Goal: Transaction & Acquisition: Purchase product/service

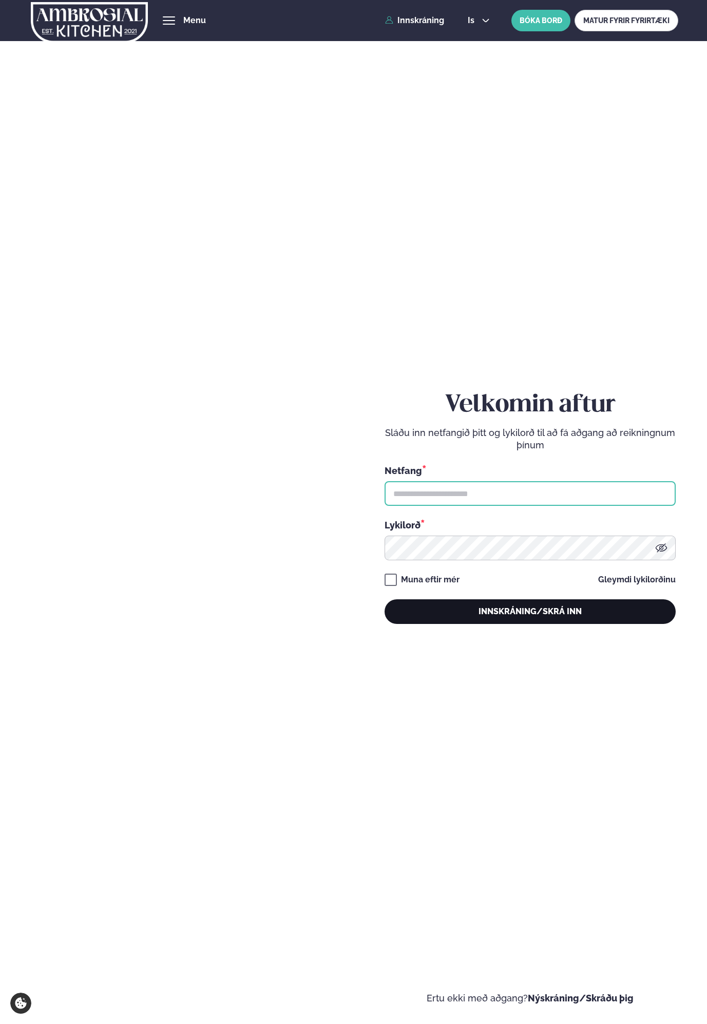
type input "**********"
click at [508, 613] on button "Innskráning/Skrá inn" at bounding box center [530, 612] width 291 height 25
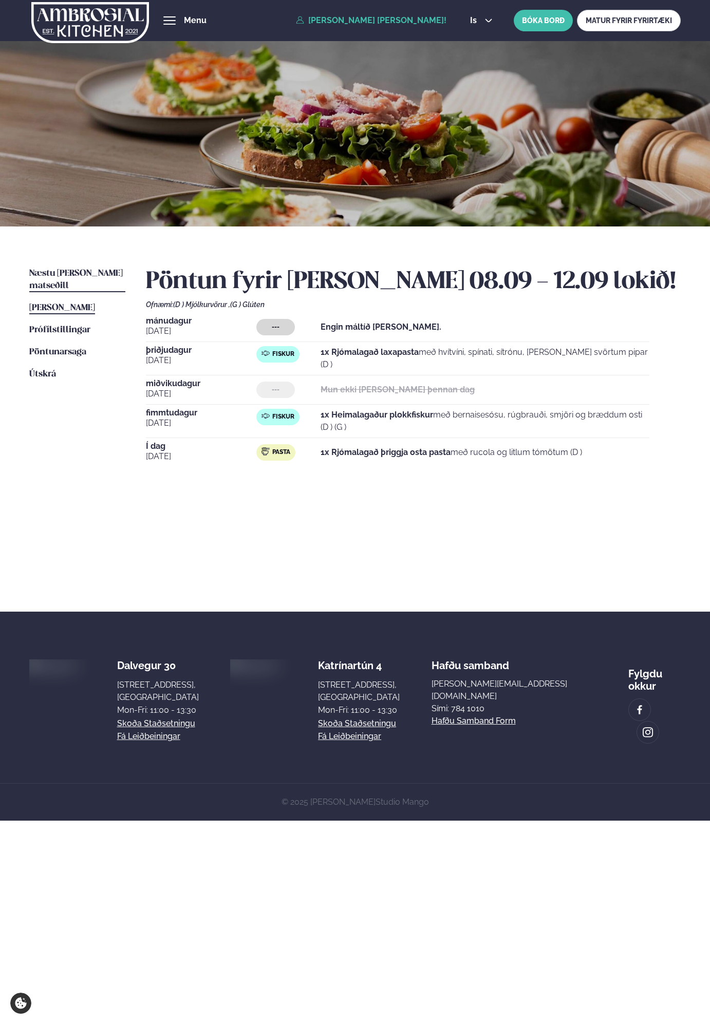
click at [60, 273] on span "Næstu [PERSON_NAME] matseðill" at bounding box center [75, 279] width 93 height 21
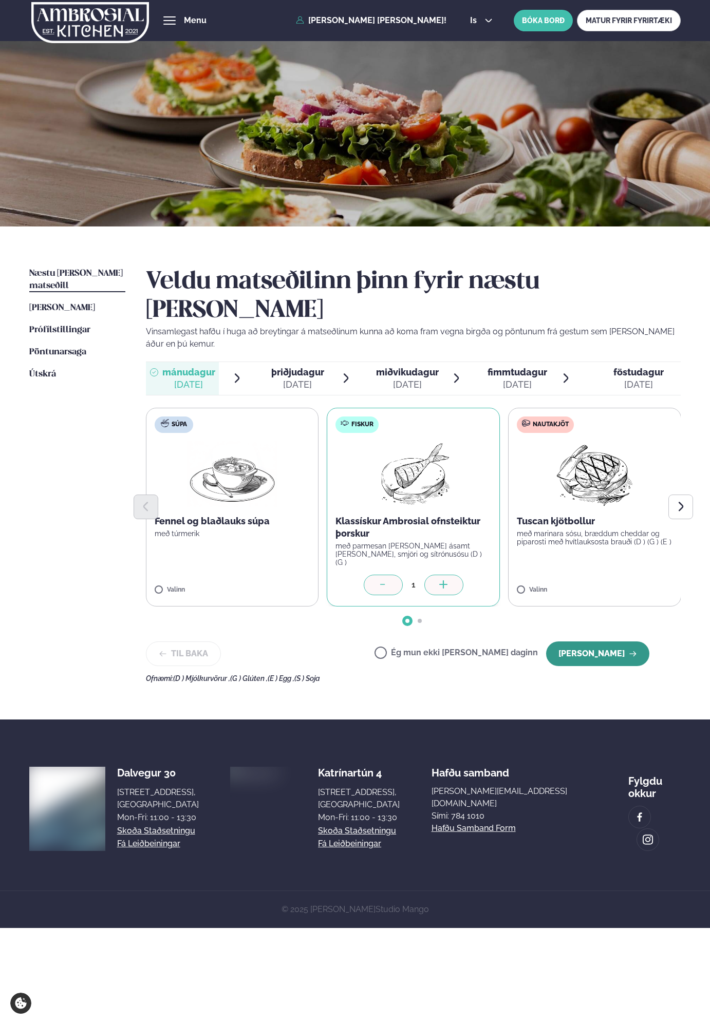
click at [630, 651] on icon "button" at bounding box center [632, 653] width 7 height 5
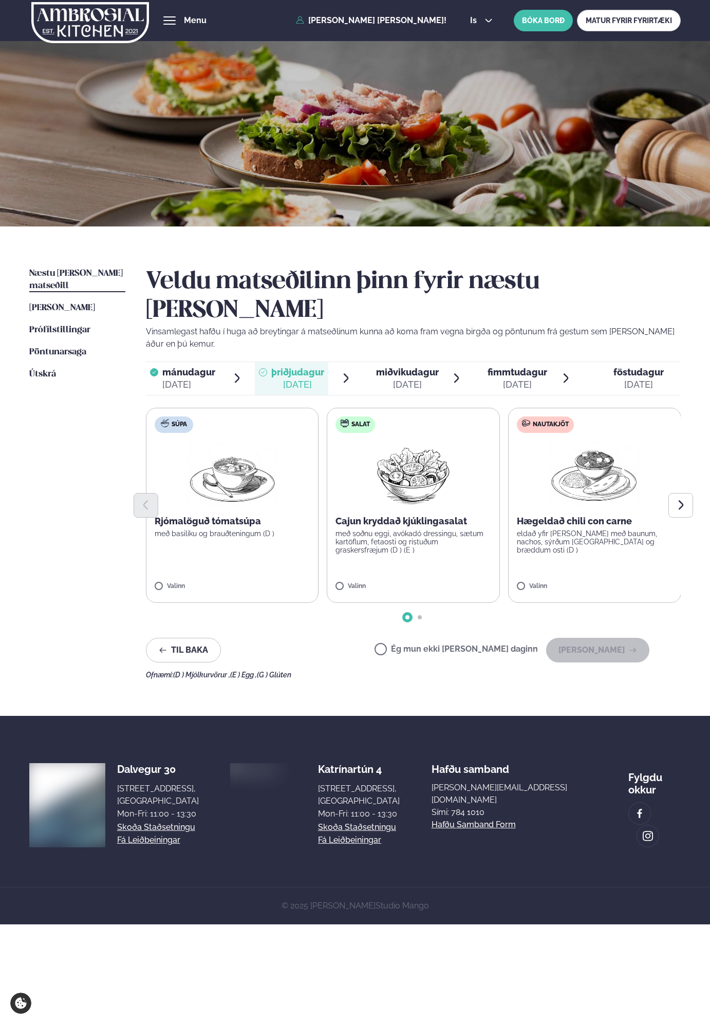
click at [189, 362] on span "mánudagur mán. [DATE]" at bounding box center [182, 378] width 73 height 33
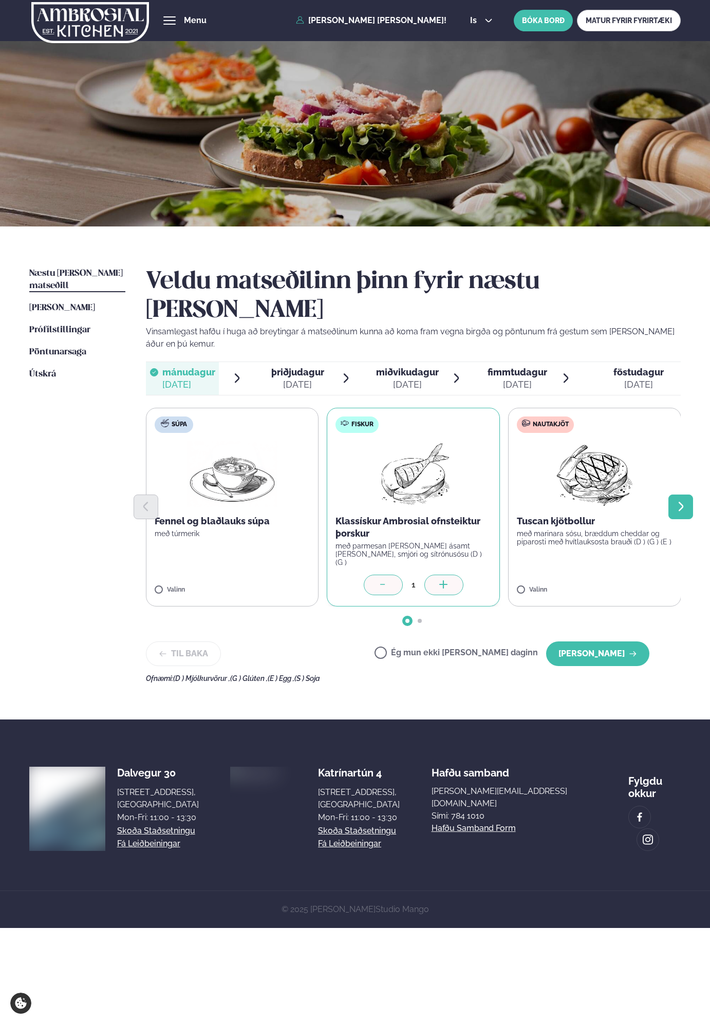
click at [680, 495] on button "Next slide" at bounding box center [680, 507] width 25 height 25
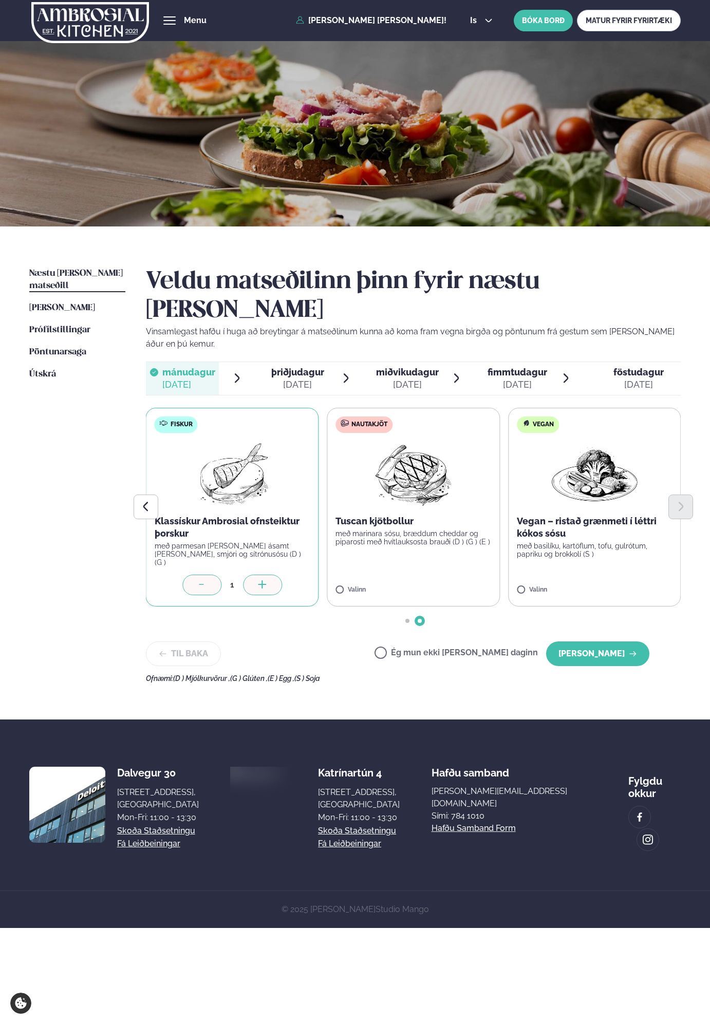
click at [275, 367] on span "þriðjudagur" at bounding box center [297, 372] width 53 height 11
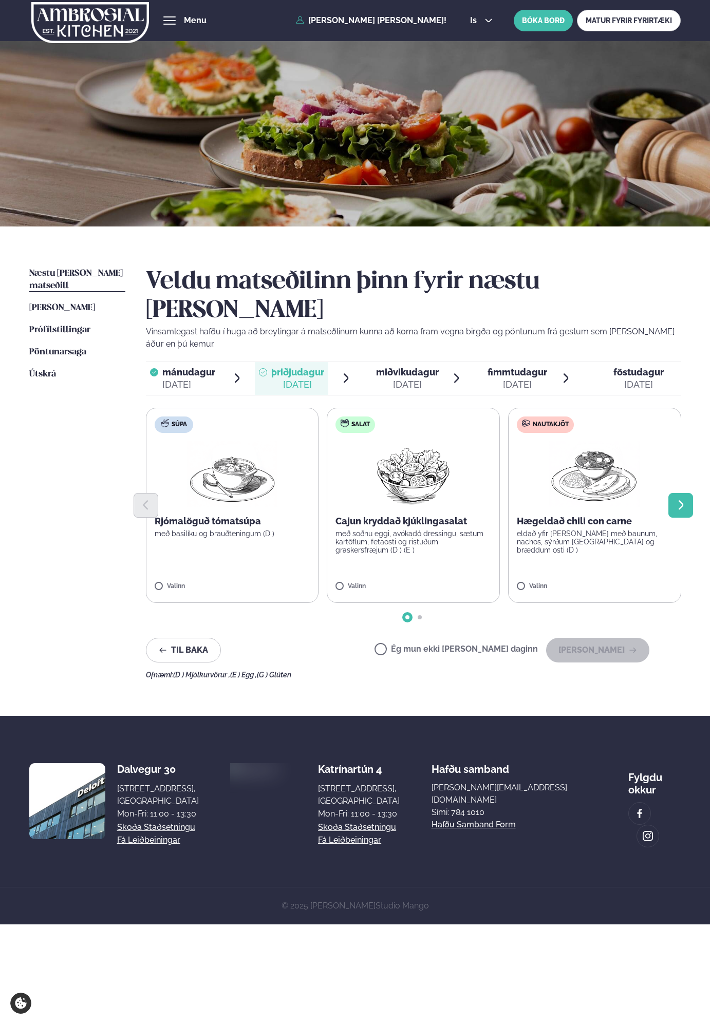
click at [673, 493] on button "Next slide" at bounding box center [680, 505] width 25 height 25
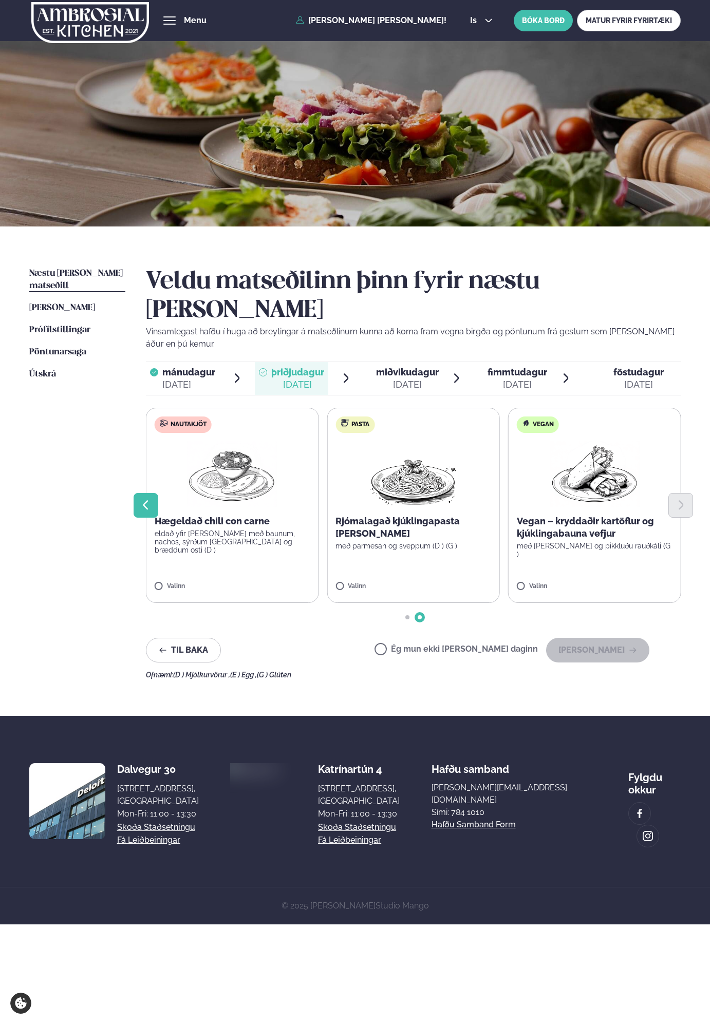
click at [143, 493] on button "Previous slide" at bounding box center [146, 505] width 25 height 25
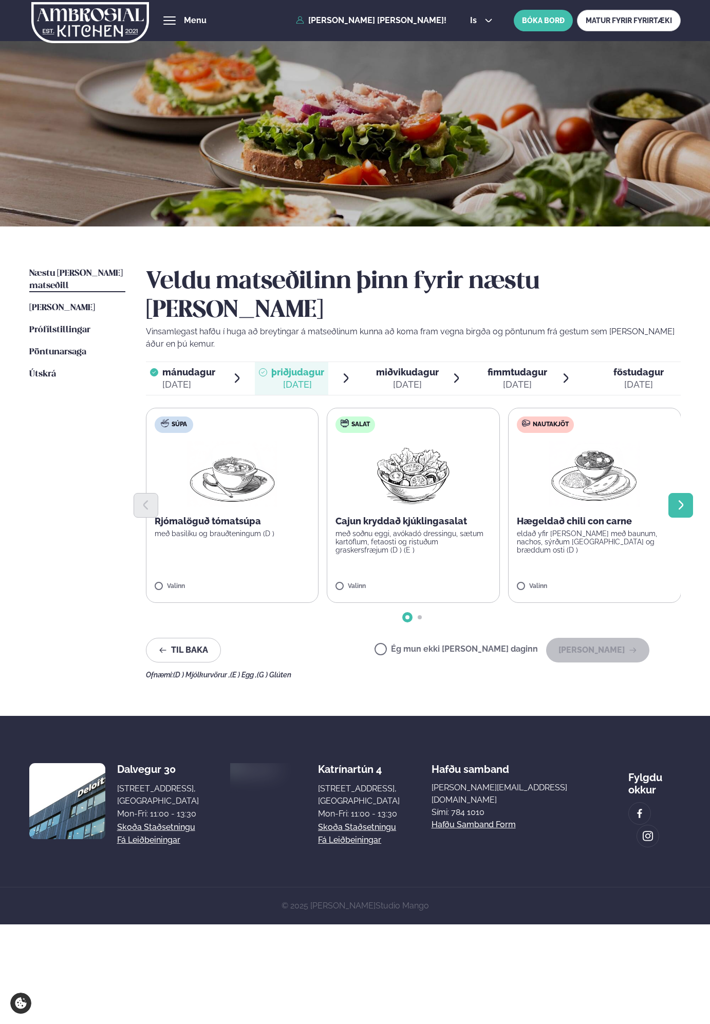
click at [678, 499] on icon "Next slide" at bounding box center [681, 505] width 12 height 12
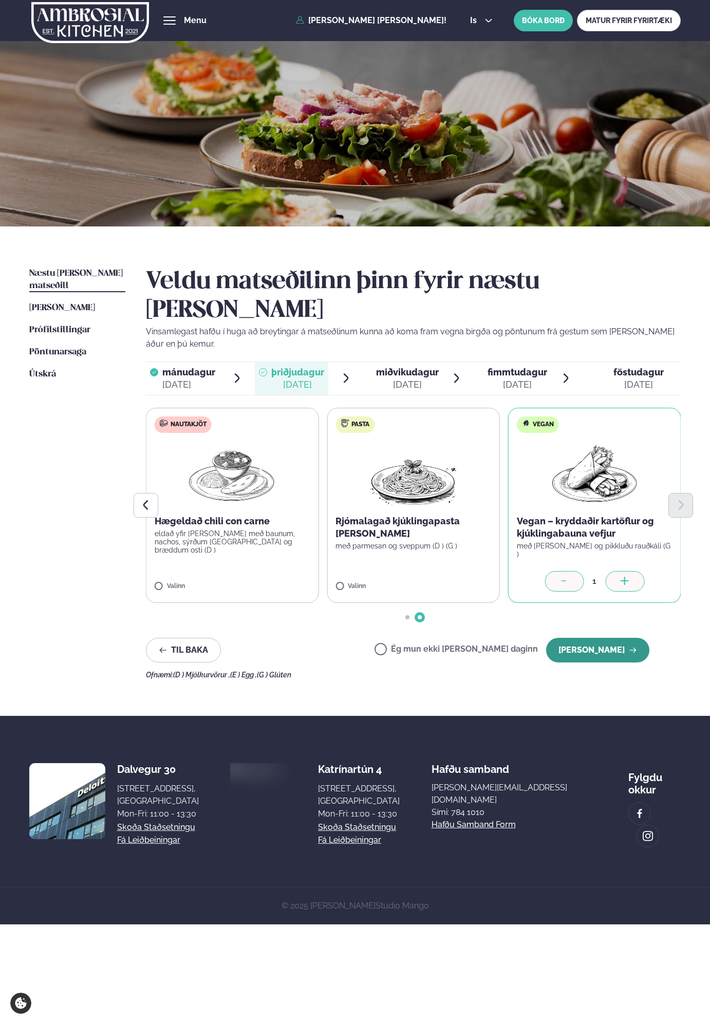
click at [626, 638] on button "[PERSON_NAME]" at bounding box center [597, 650] width 103 height 25
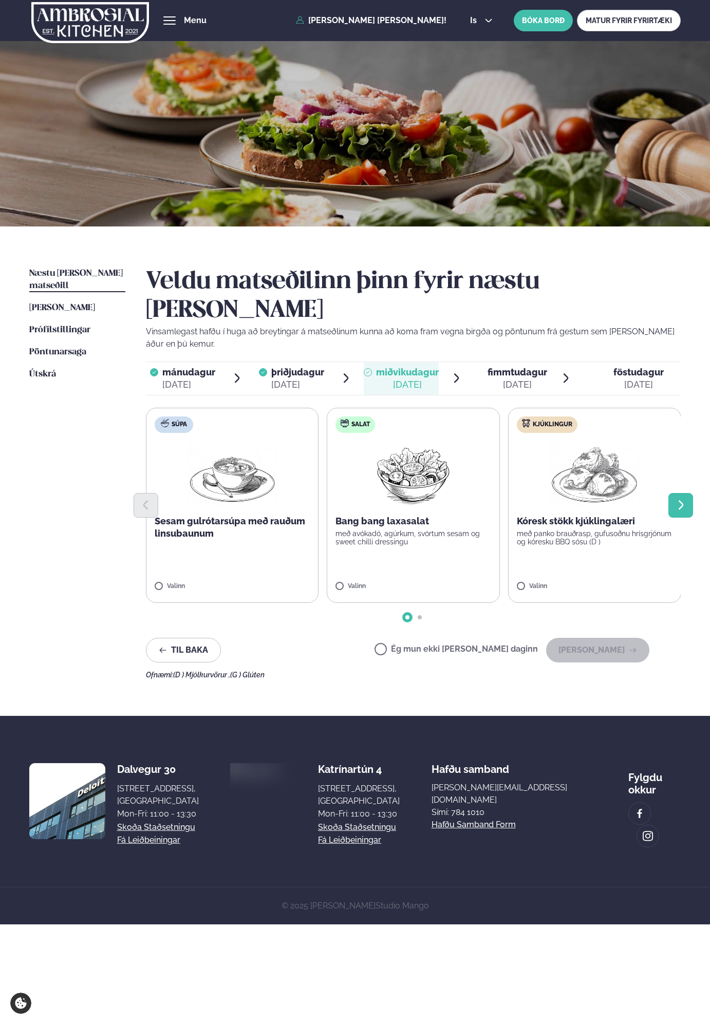
click at [692, 493] on button "Next slide" at bounding box center [680, 505] width 25 height 25
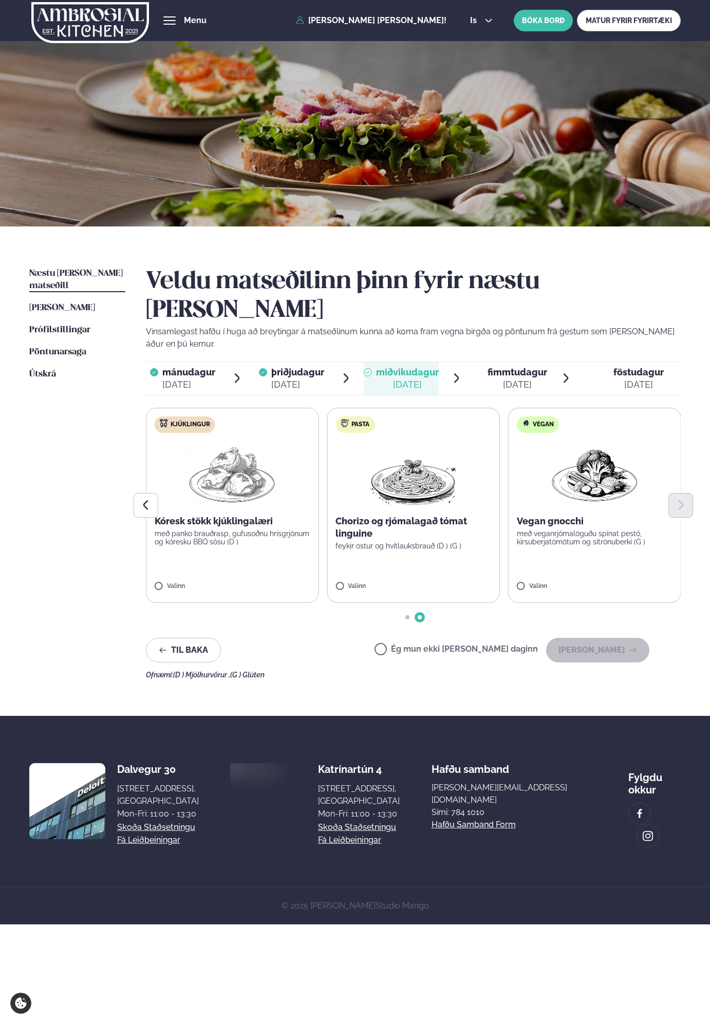
click at [487, 362] on span "fimmtudagur fim. [DATE]" at bounding box center [511, 378] width 73 height 33
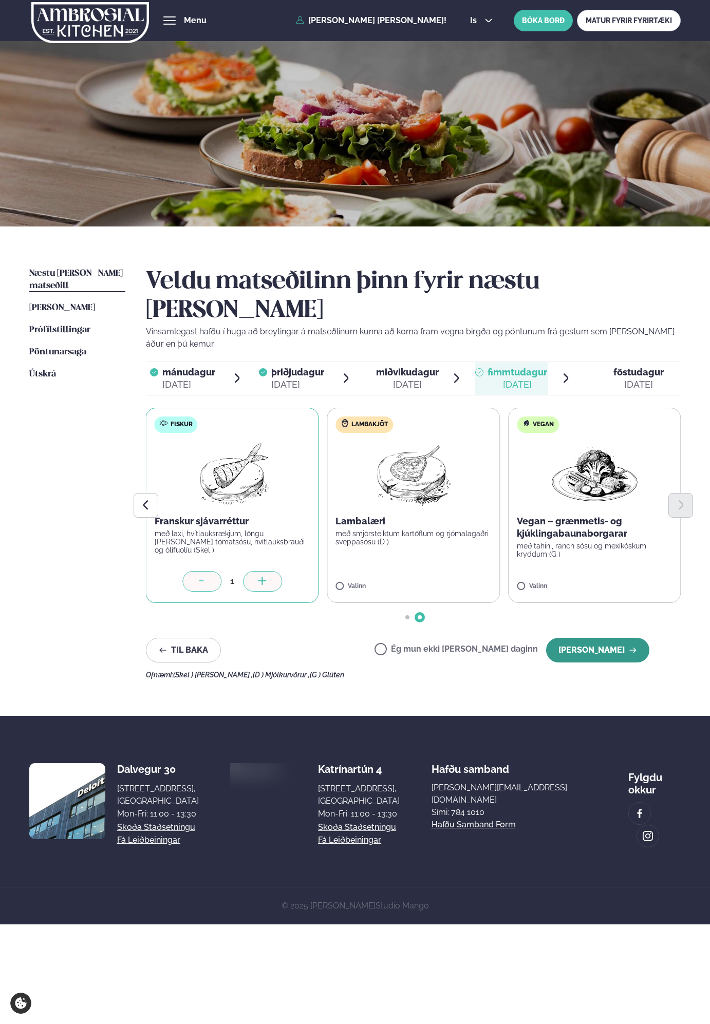
click at [609, 638] on button "[PERSON_NAME]" at bounding box center [597, 650] width 103 height 25
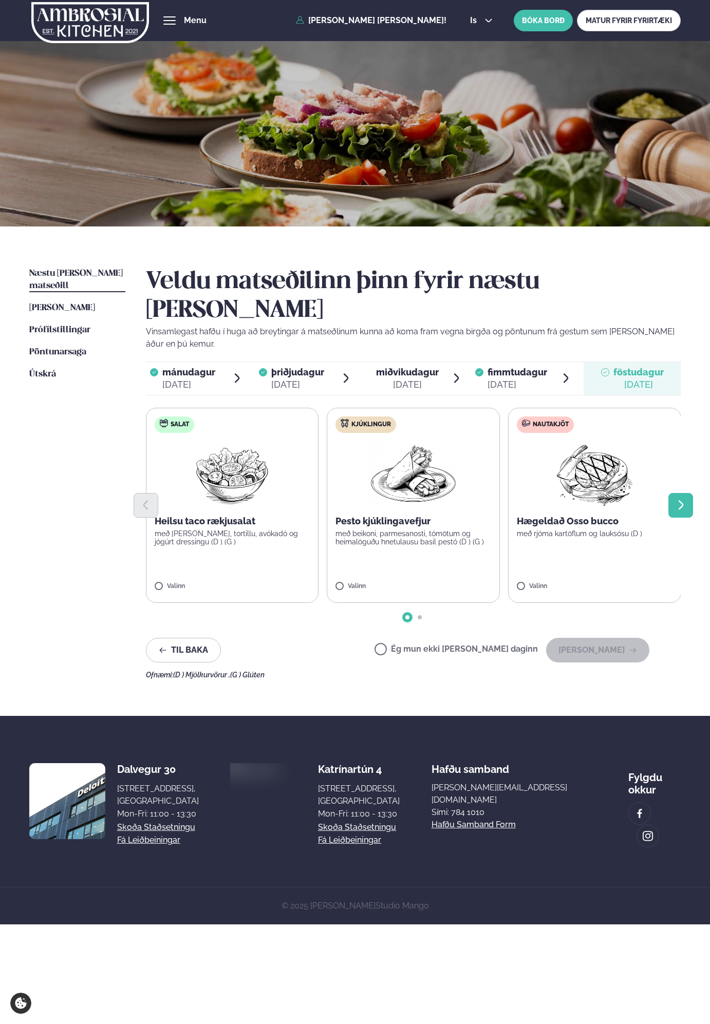
click at [675, 499] on icon "Next slide" at bounding box center [681, 505] width 12 height 12
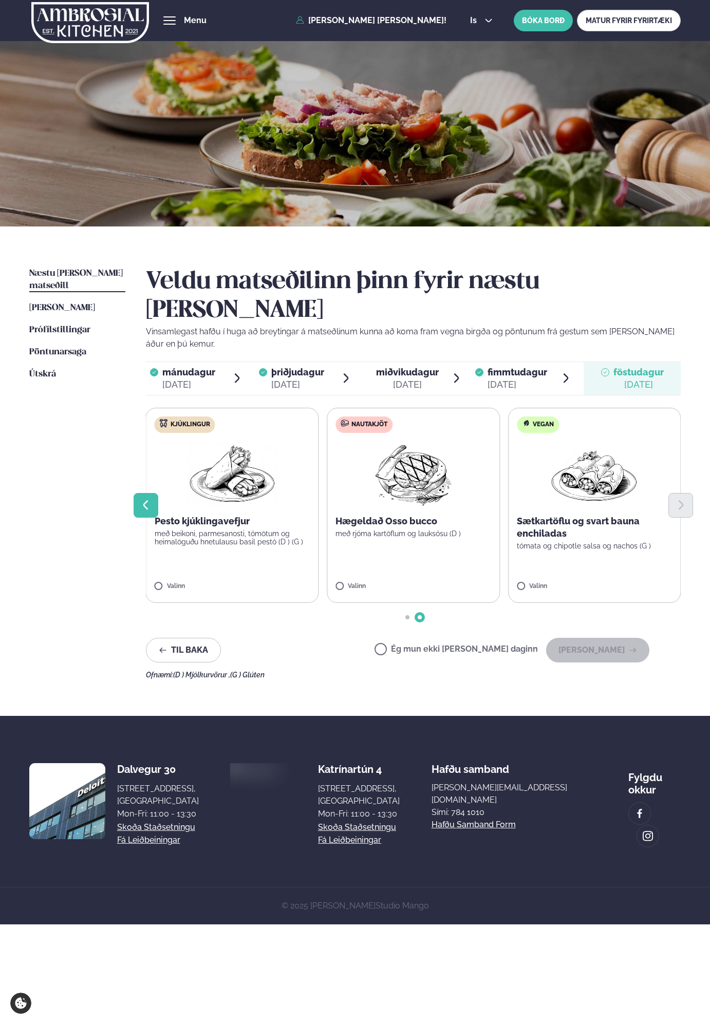
click at [137, 493] on button "Previous slide" at bounding box center [146, 505] width 25 height 25
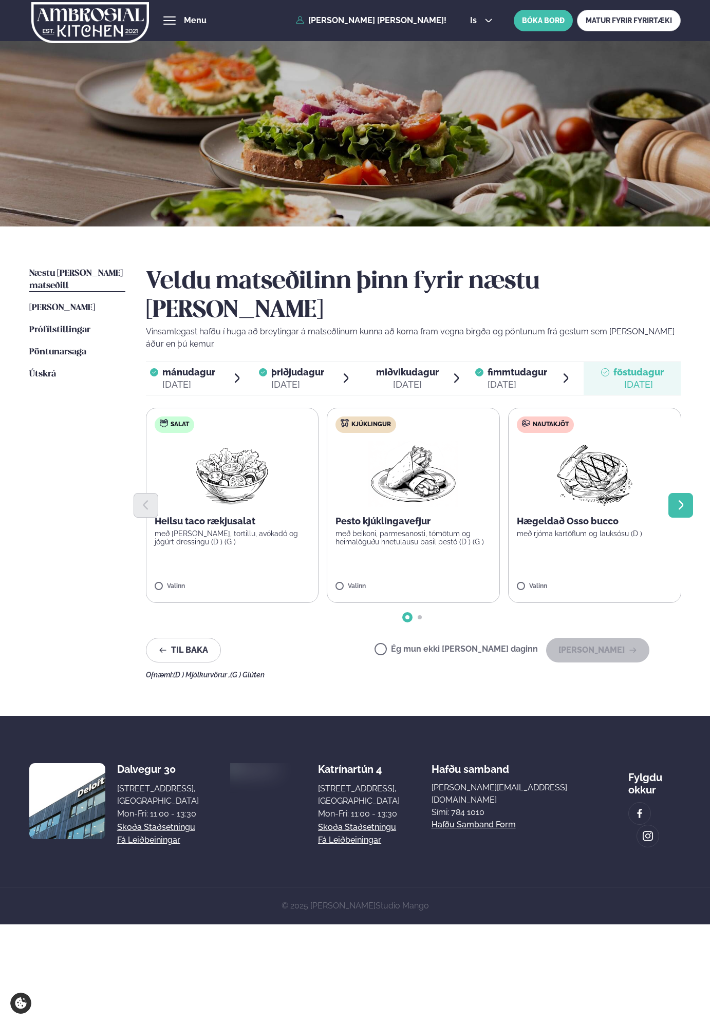
click at [683, 499] on icon "Next slide" at bounding box center [681, 505] width 12 height 12
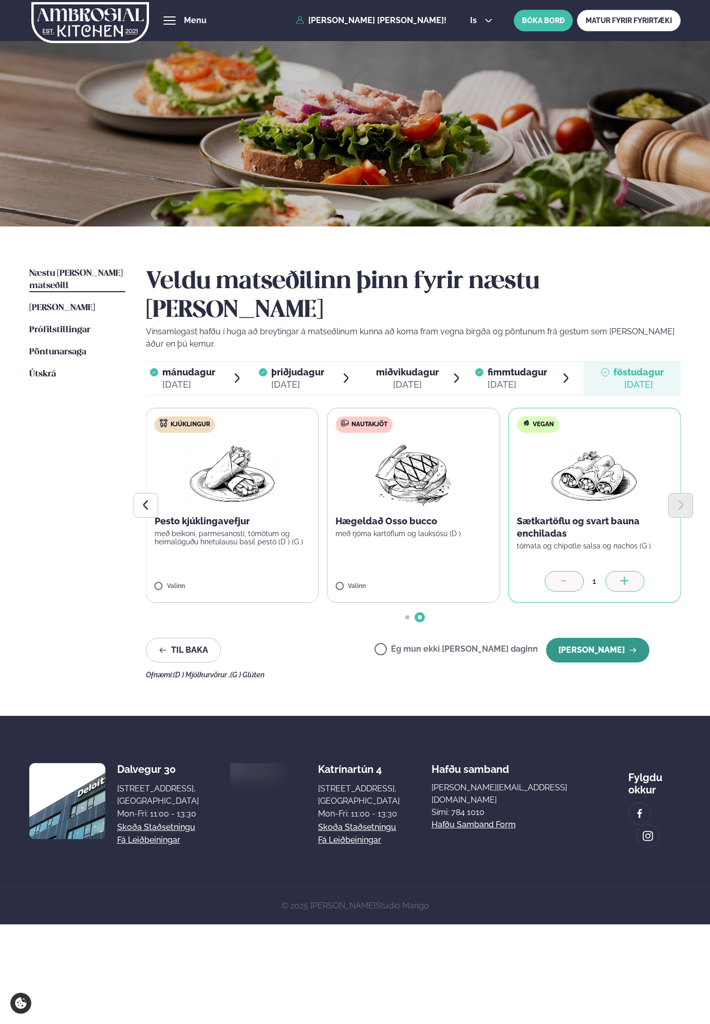
click at [597, 638] on button "[PERSON_NAME]" at bounding box center [597, 650] width 103 height 25
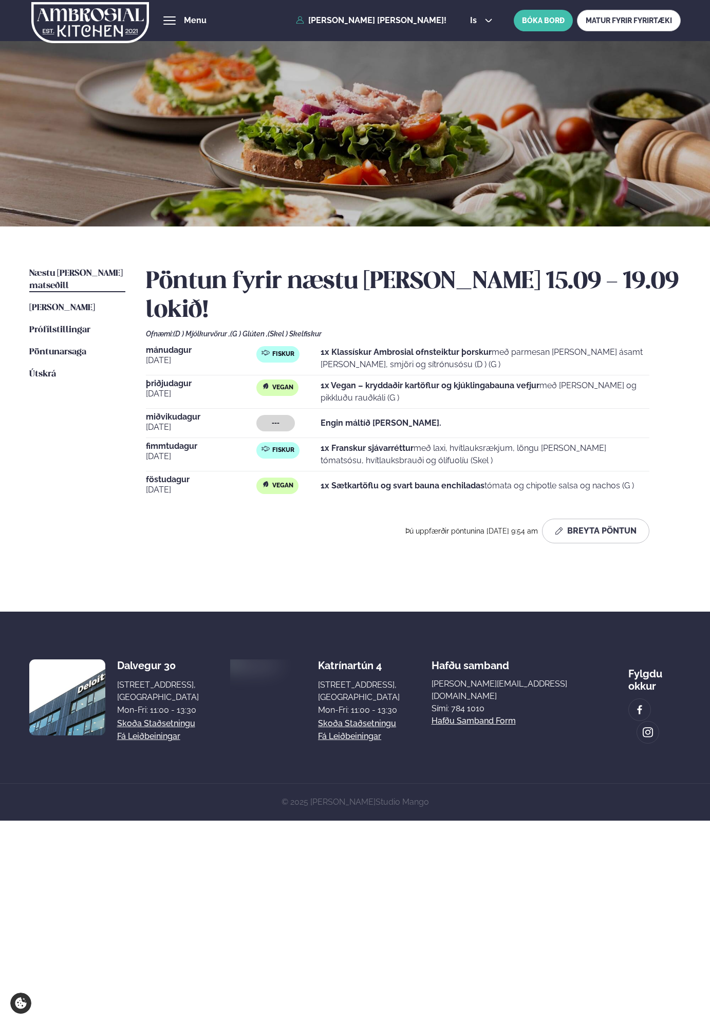
click at [46, 25] on img at bounding box center [90, 23] width 118 height 42
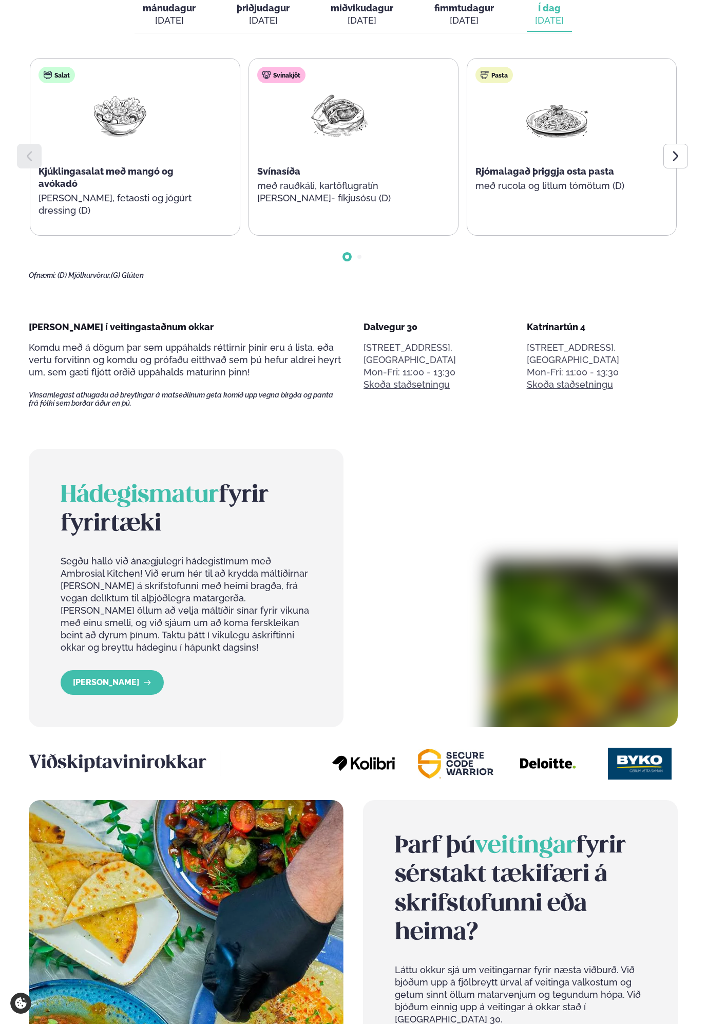
scroll to position [578, 0]
